Goal: Navigation & Orientation: Find specific page/section

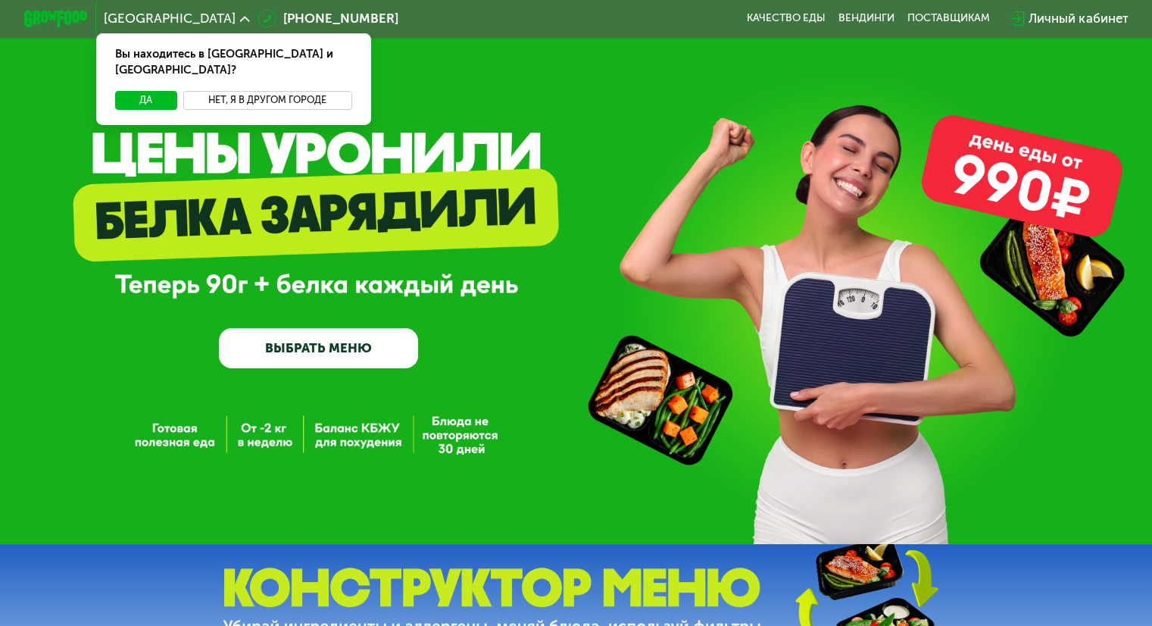
click at [245, 91] on button "Нет, я в другом городе" at bounding box center [267, 100] width 169 height 19
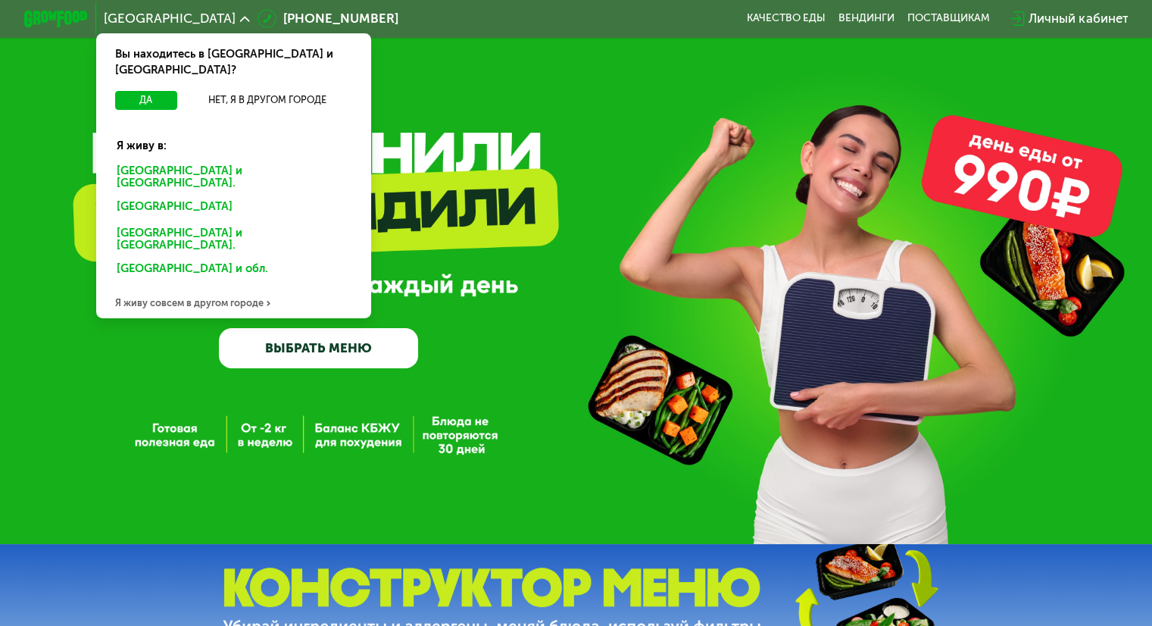
click at [170, 195] on div "Санкт-Петербурге и обл." at bounding box center [230, 208] width 250 height 26
